Goal: Find specific page/section: Find specific page/section

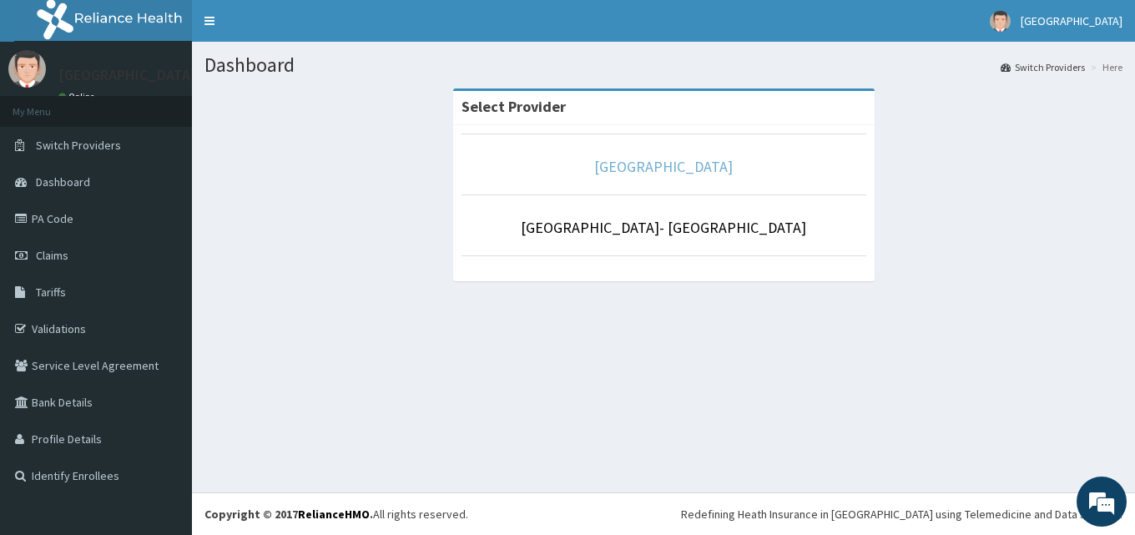
click at [694, 165] on link "[GEOGRAPHIC_DATA]" at bounding box center [663, 166] width 139 height 19
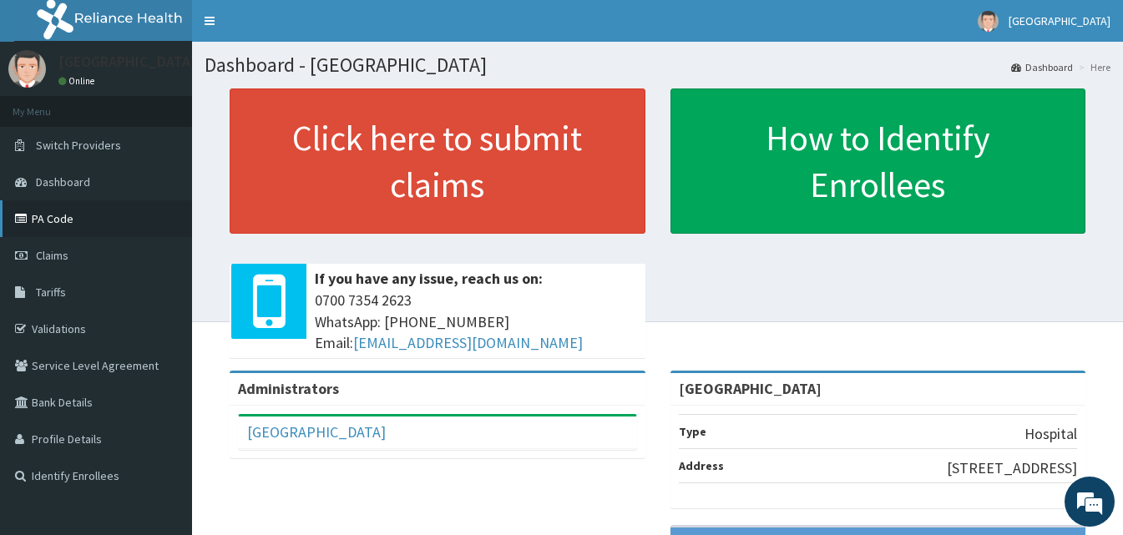
click at [51, 211] on link "PA Code" at bounding box center [96, 218] width 192 height 37
